Goal: Navigation & Orientation: Find specific page/section

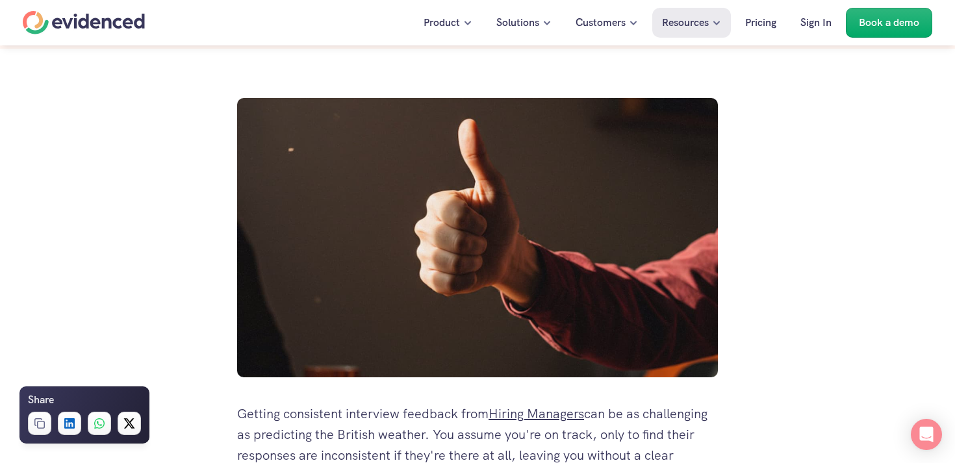
scroll to position [246, 0]
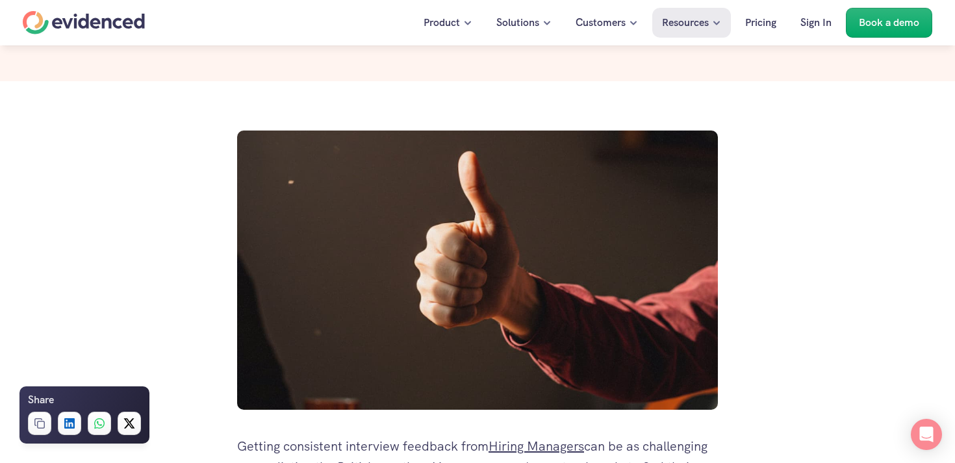
click at [131, 27] on div "Home" at bounding box center [84, 22] width 122 height 23
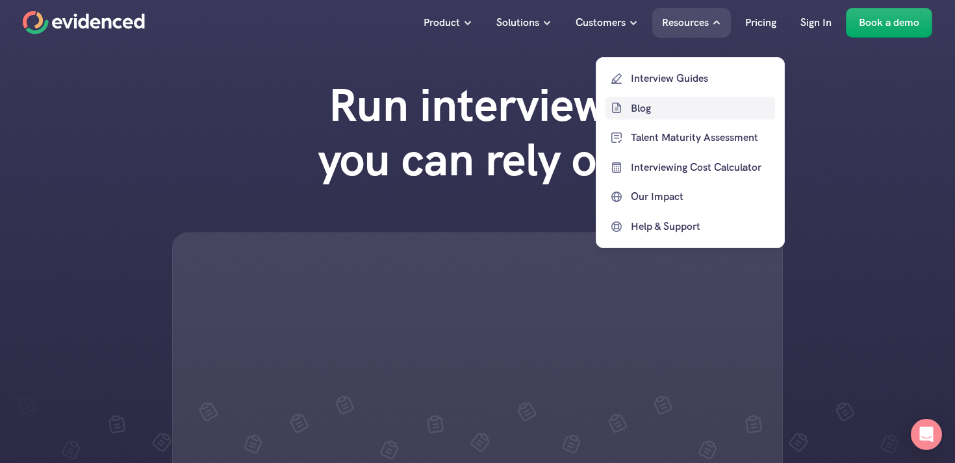
click at [651, 110] on p "Blog" at bounding box center [701, 107] width 141 height 17
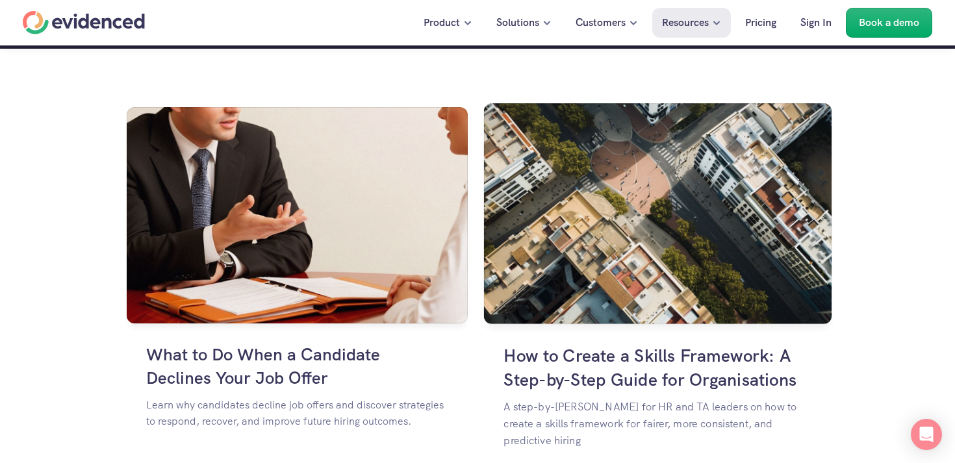
scroll to position [812, 0]
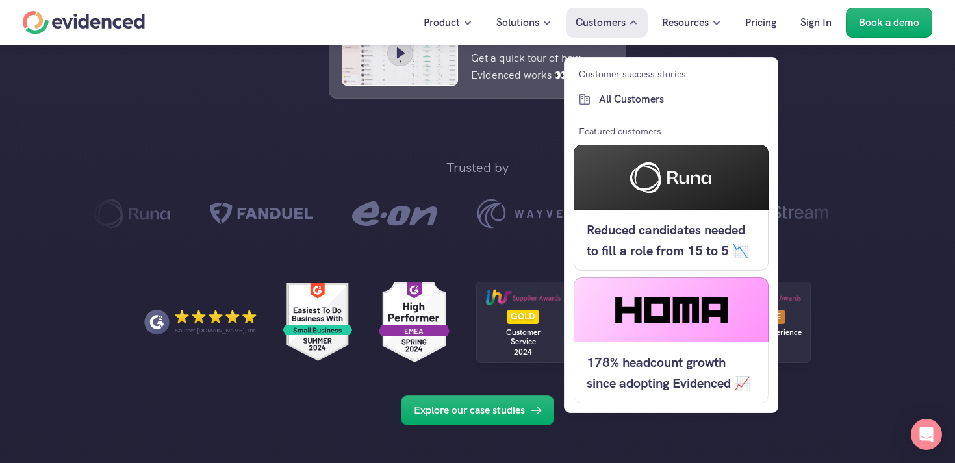
scroll to position [688, 0]
